Goal: Task Accomplishment & Management: Use online tool/utility

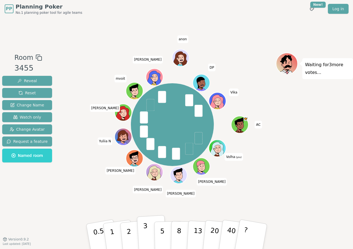
click at [146, 230] on p "3" at bounding box center [146, 237] width 6 height 30
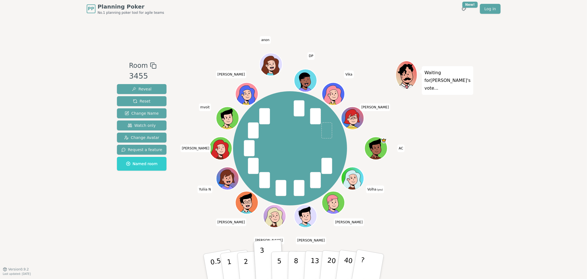
click at [352, 174] on div "PP Planning Poker No.1 planning poker tool for agile teams Toggle theme New! Lo…" at bounding box center [293, 139] width 587 height 279
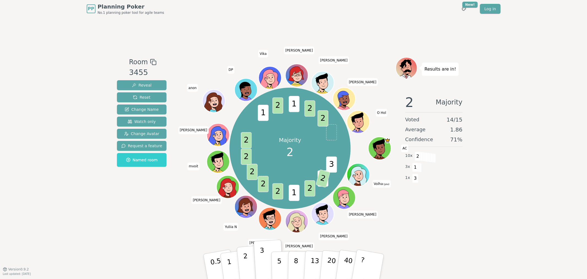
click at [249, 248] on button "2" at bounding box center [252, 267] width 31 height 44
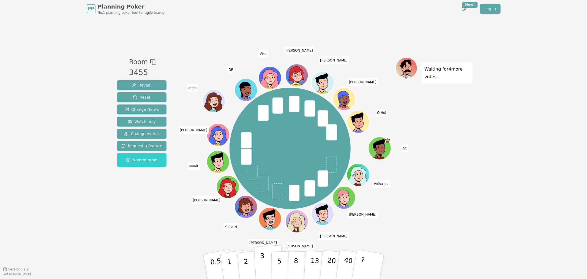
click at [265, 248] on button "3" at bounding box center [269, 266] width 30 height 43
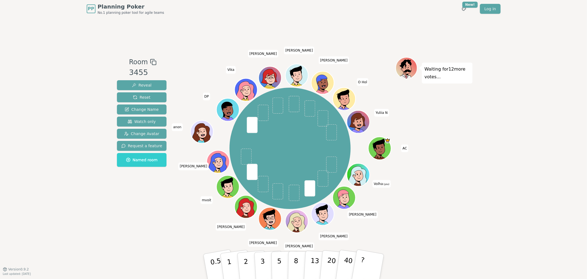
click at [352, 200] on div "PP Planning Poker No.1 planning poker tool for agile teams Toggle theme New! Lo…" at bounding box center [293, 139] width 587 height 279
click at [352, 197] on div "Waiting for 11 more votes..." at bounding box center [434, 143] width 77 height 173
click at [262, 248] on p "3" at bounding box center [263, 267] width 6 height 30
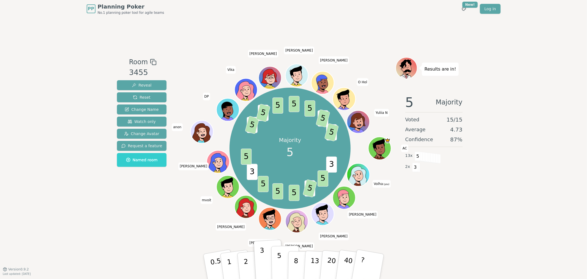
click at [282, 248] on button "5" at bounding box center [285, 266] width 28 height 42
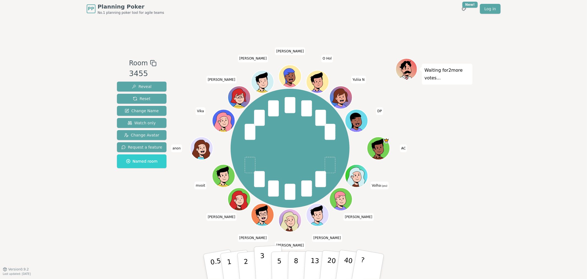
click at [261, 248] on p "3" at bounding box center [263, 267] width 6 height 30
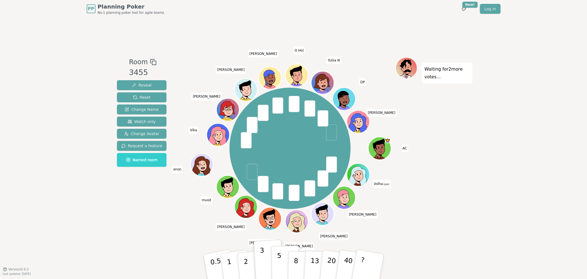
click at [276, 248] on button "5" at bounding box center [285, 266] width 28 height 42
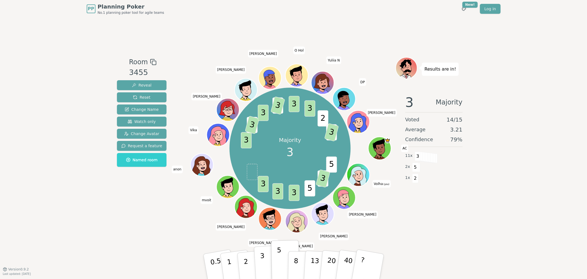
click at [264, 248] on button "3" at bounding box center [269, 266] width 30 height 43
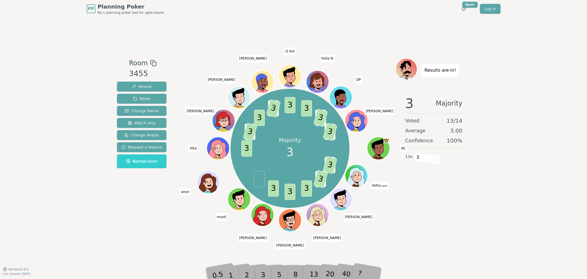
click at [352, 24] on div "Room 3455 Reveal Reset Change Name Watch only Change Avatar Request a feature N…" at bounding box center [294, 143] width 358 height 251
